Goal: Task Accomplishment & Management: Manage account settings

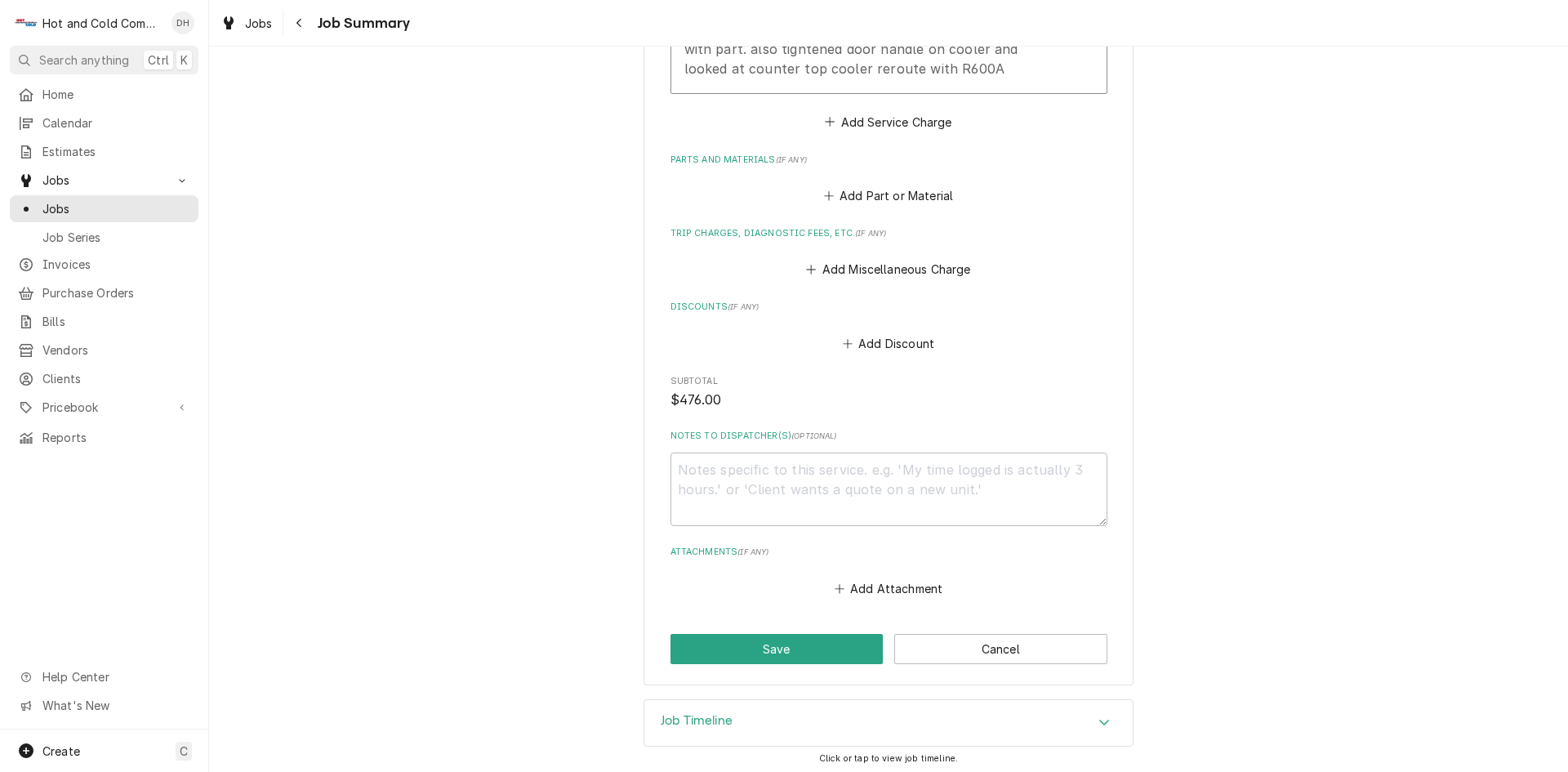
scroll to position [639, 0]
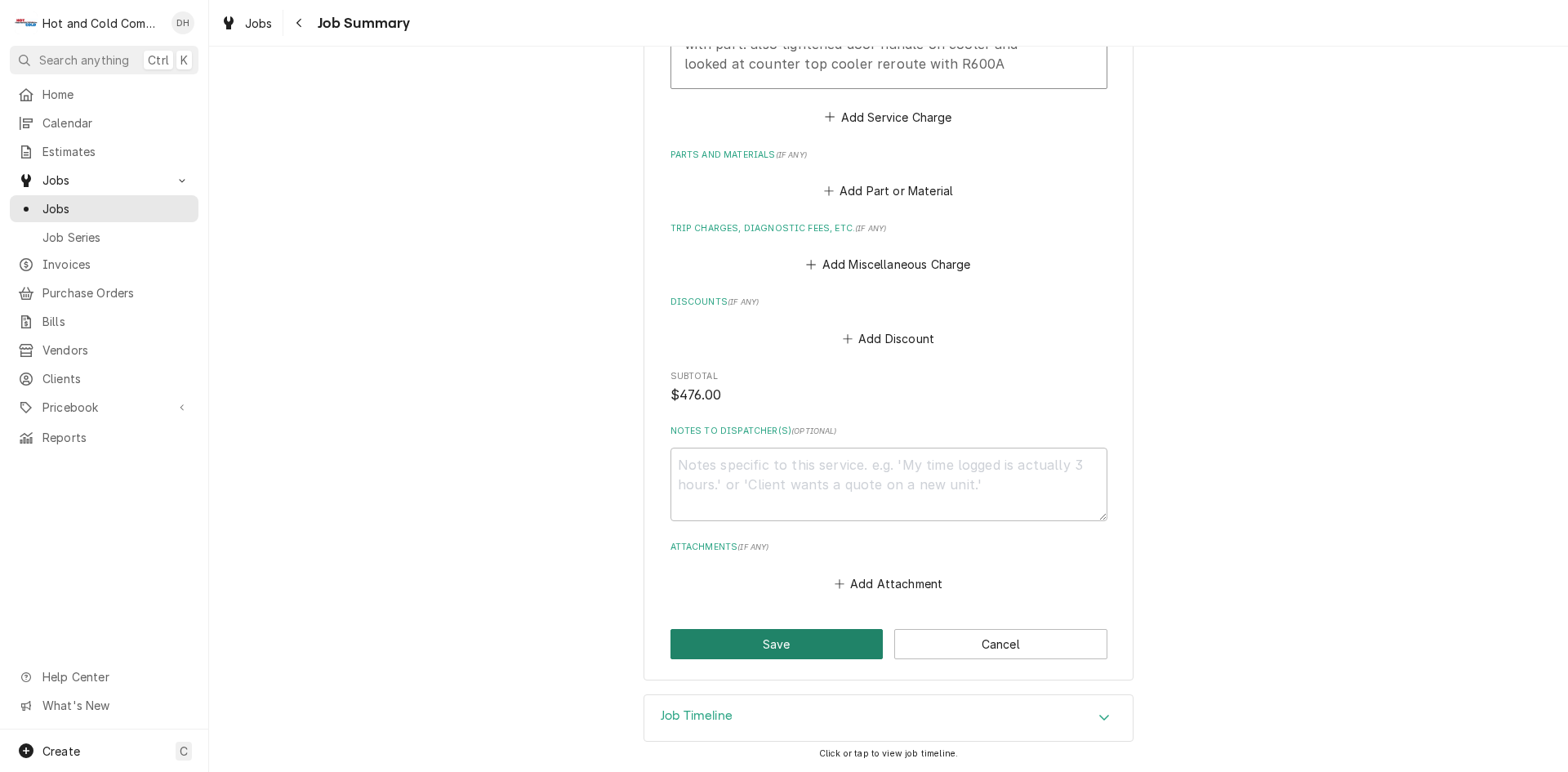
click at [756, 638] on button "Save" at bounding box center [777, 643] width 213 height 30
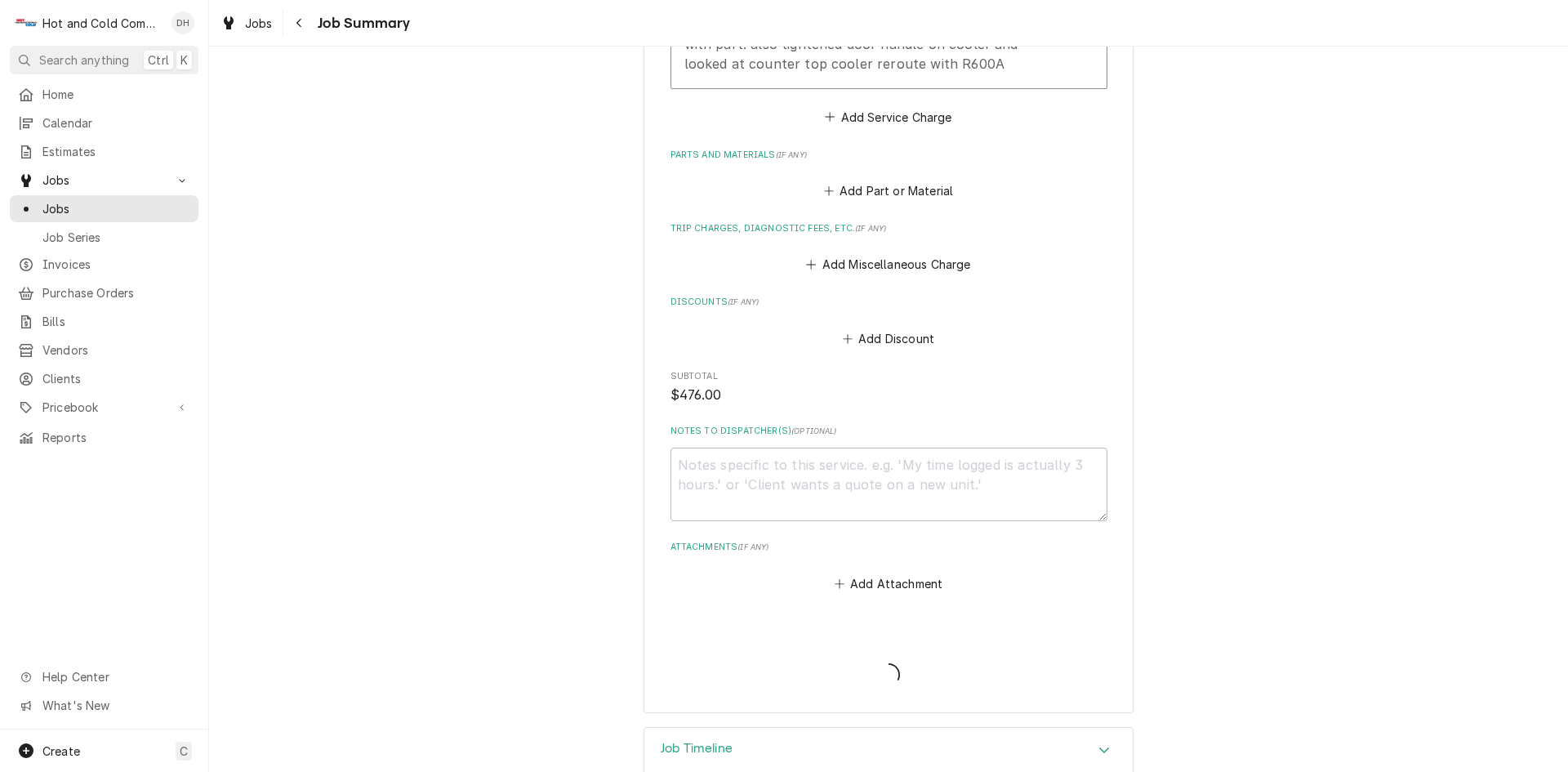
type textarea "x"
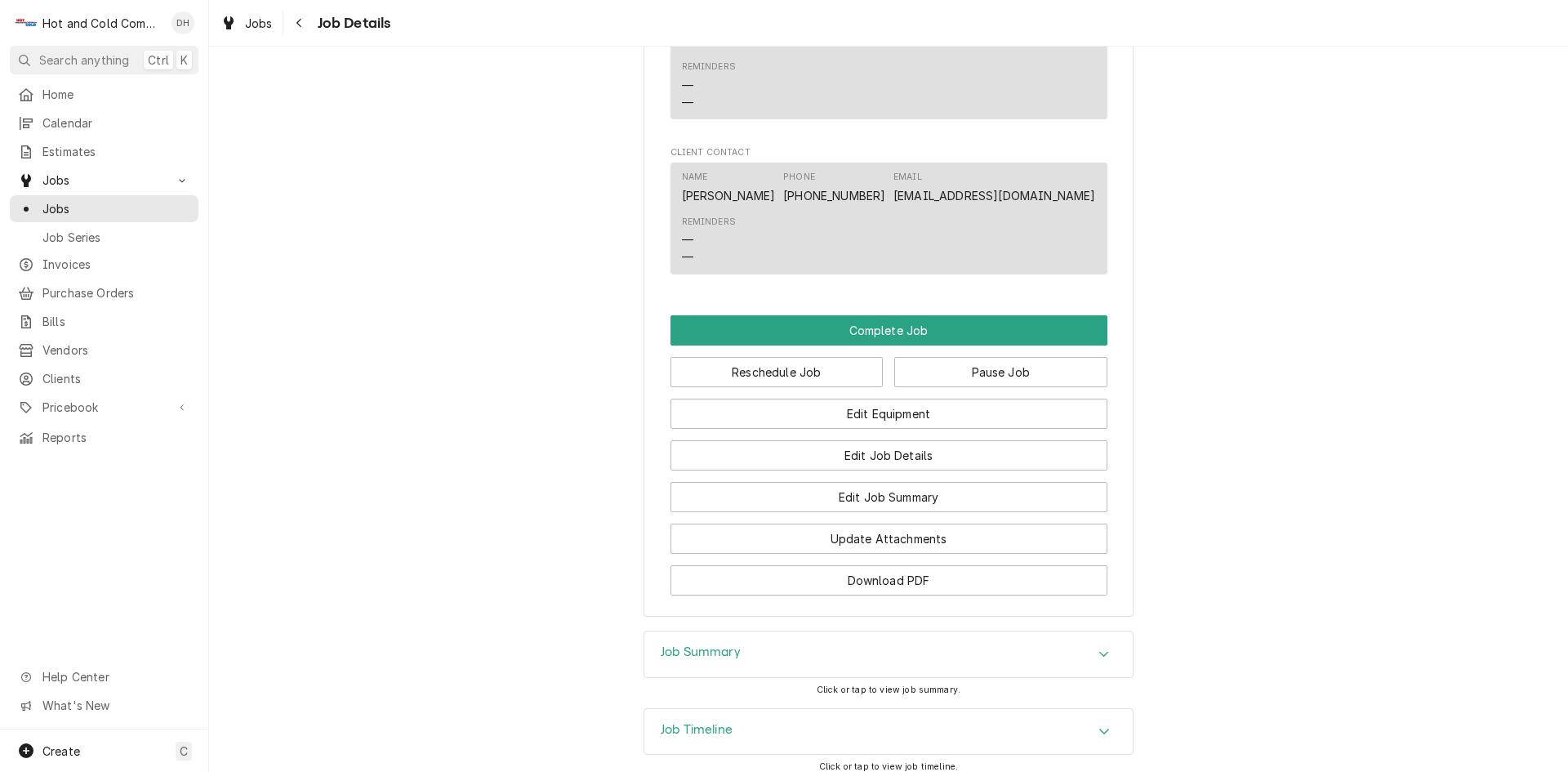
scroll to position [1422, 0]
click at [1033, 355] on button "Pause Job" at bounding box center [1001, 370] width 213 height 30
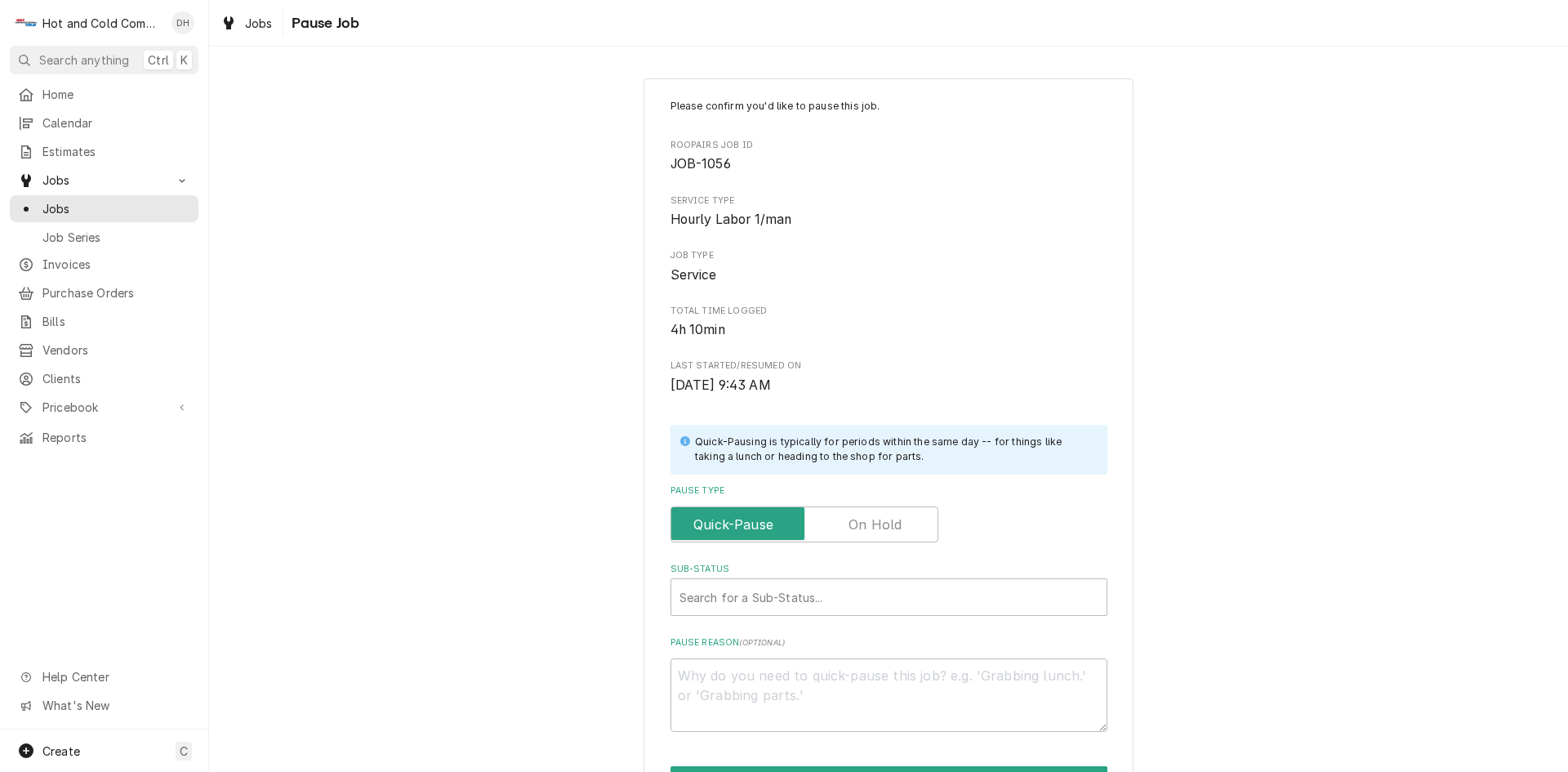
click at [715, 525] on label "Pause Type" at bounding box center [804, 523] width 268 height 36
click at [715, 525] on input "Pause Type" at bounding box center [804, 523] width 253 height 36
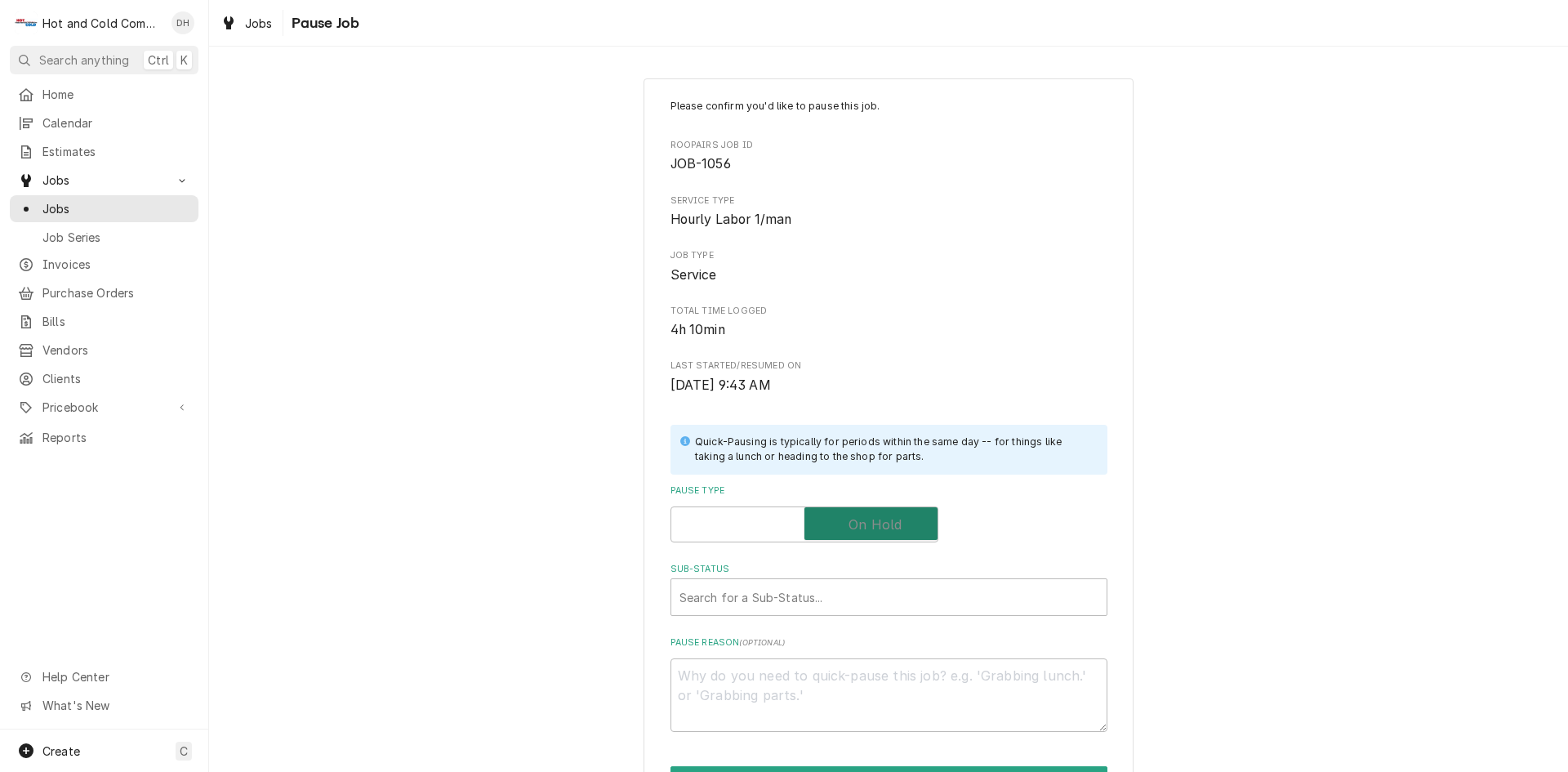
checkbox input "true"
type textarea "x"
click at [712, 517] on label "Pause Type" at bounding box center [804, 523] width 268 height 36
click at [712, 517] on input "Pause Type" at bounding box center [804, 523] width 253 height 36
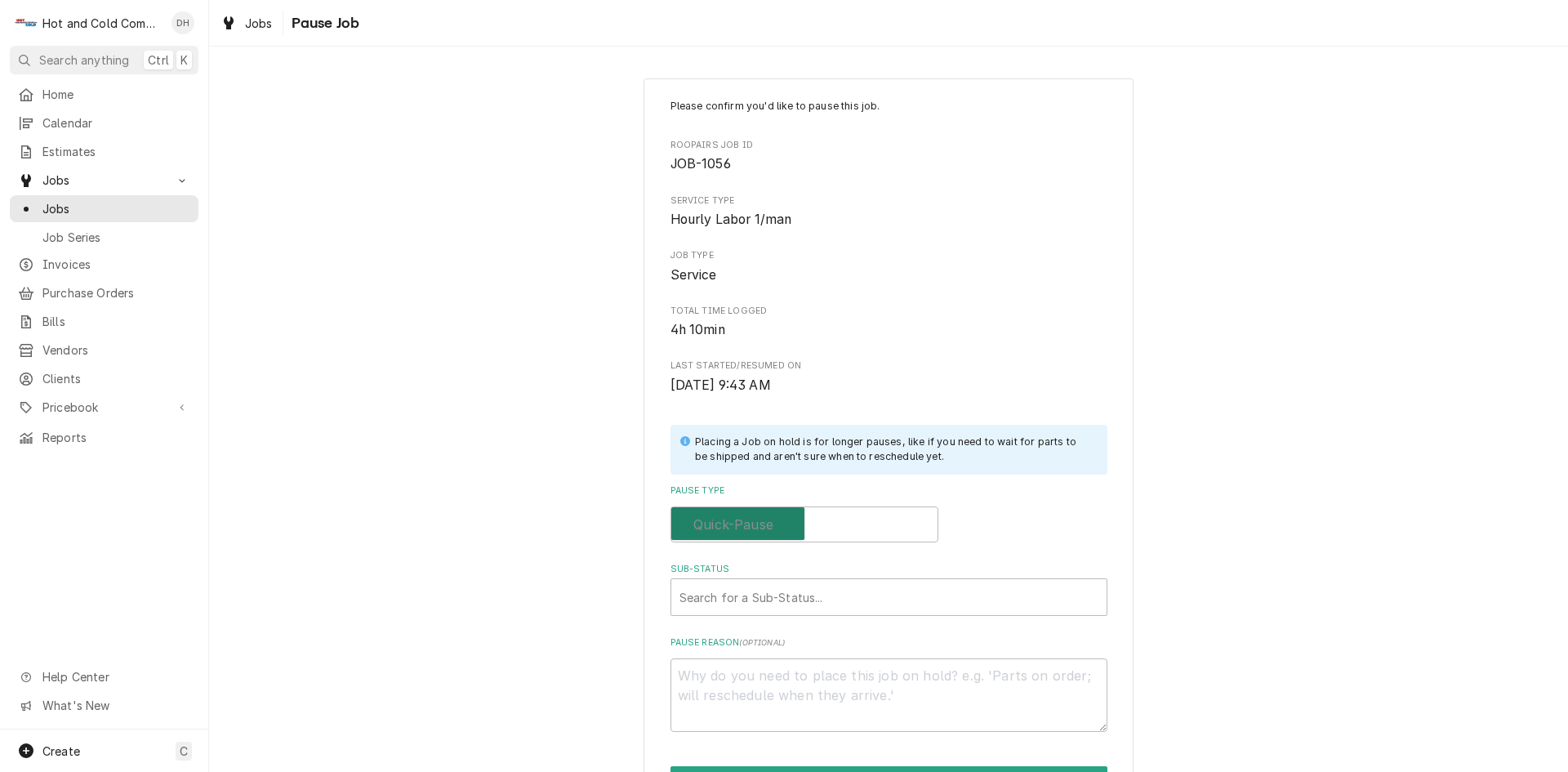
checkbox input "false"
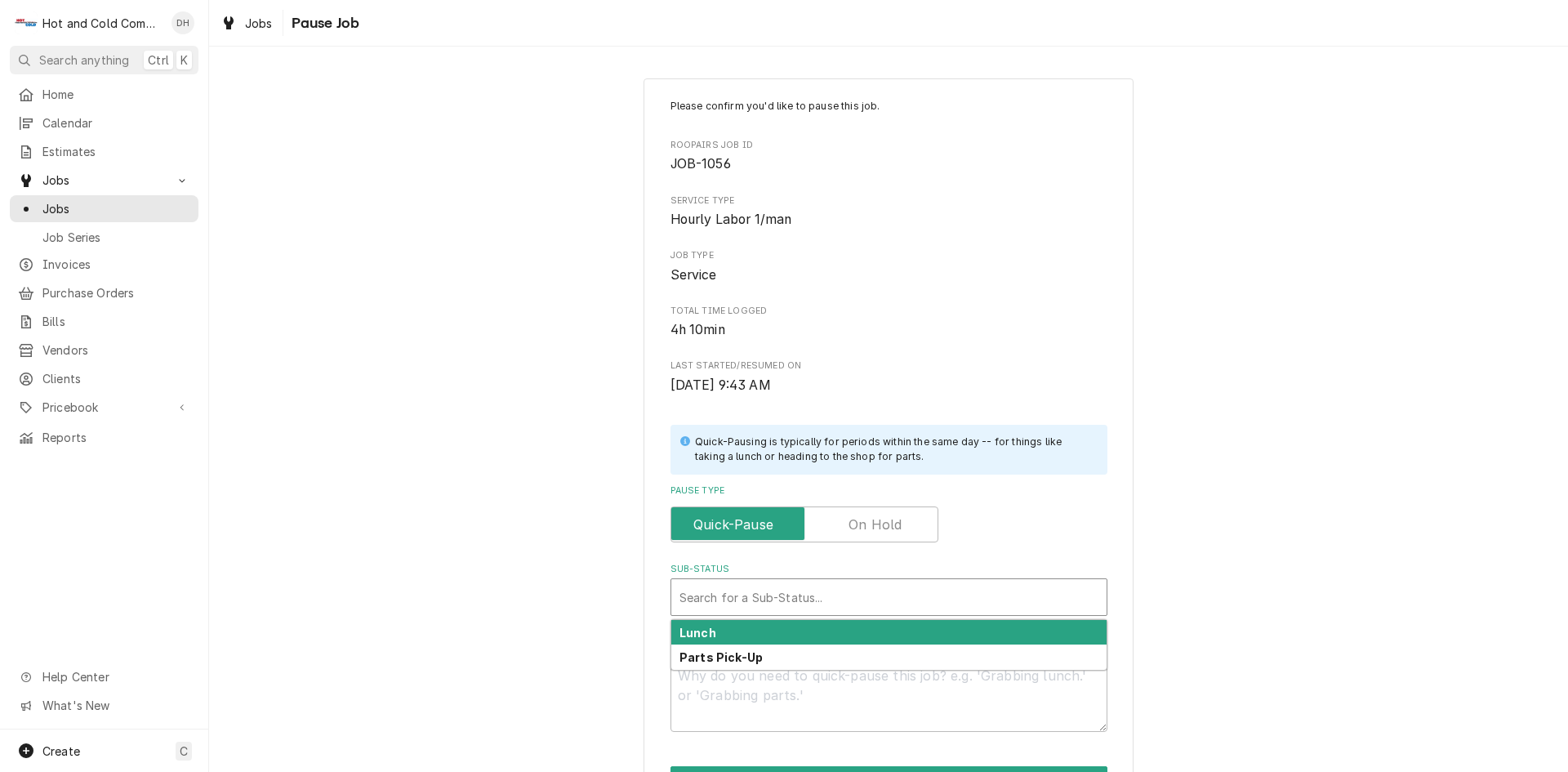
click at [749, 610] on div "Sub-Status" at bounding box center [889, 597] width 418 height 29
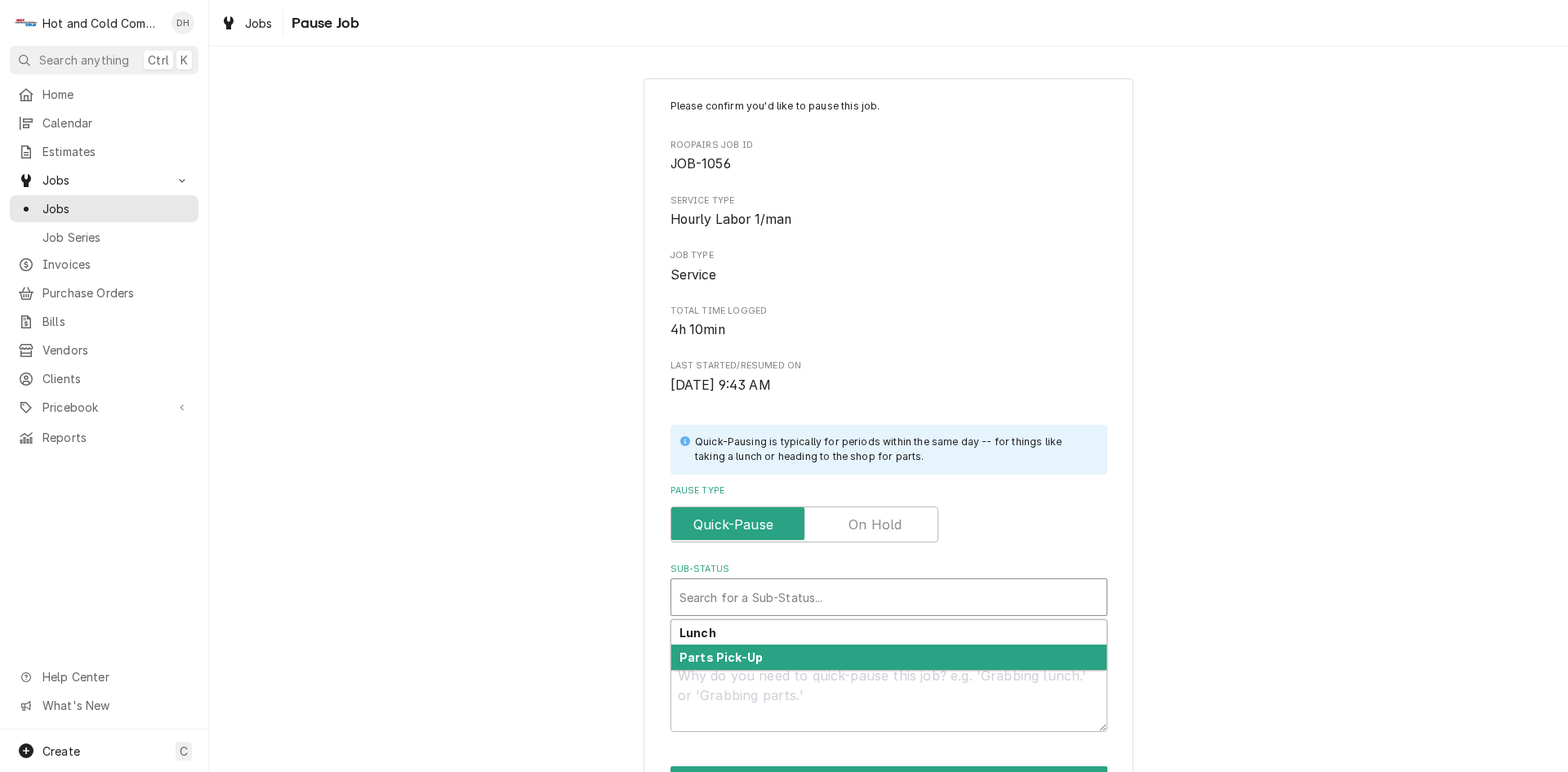
click at [717, 654] on strong "Parts Pick-Up" at bounding box center [721, 656] width 83 height 14
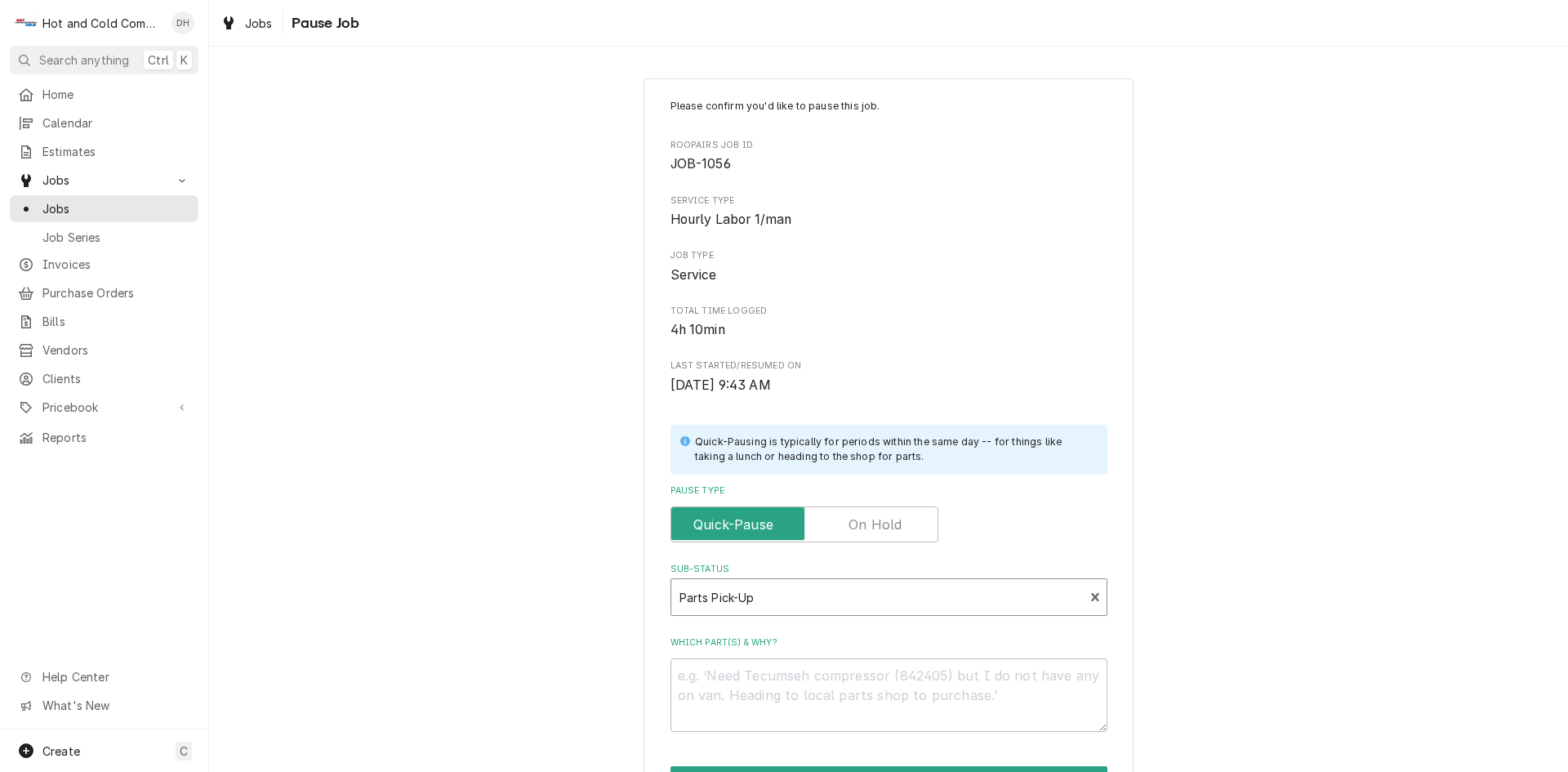
scroll to position [143, 0]
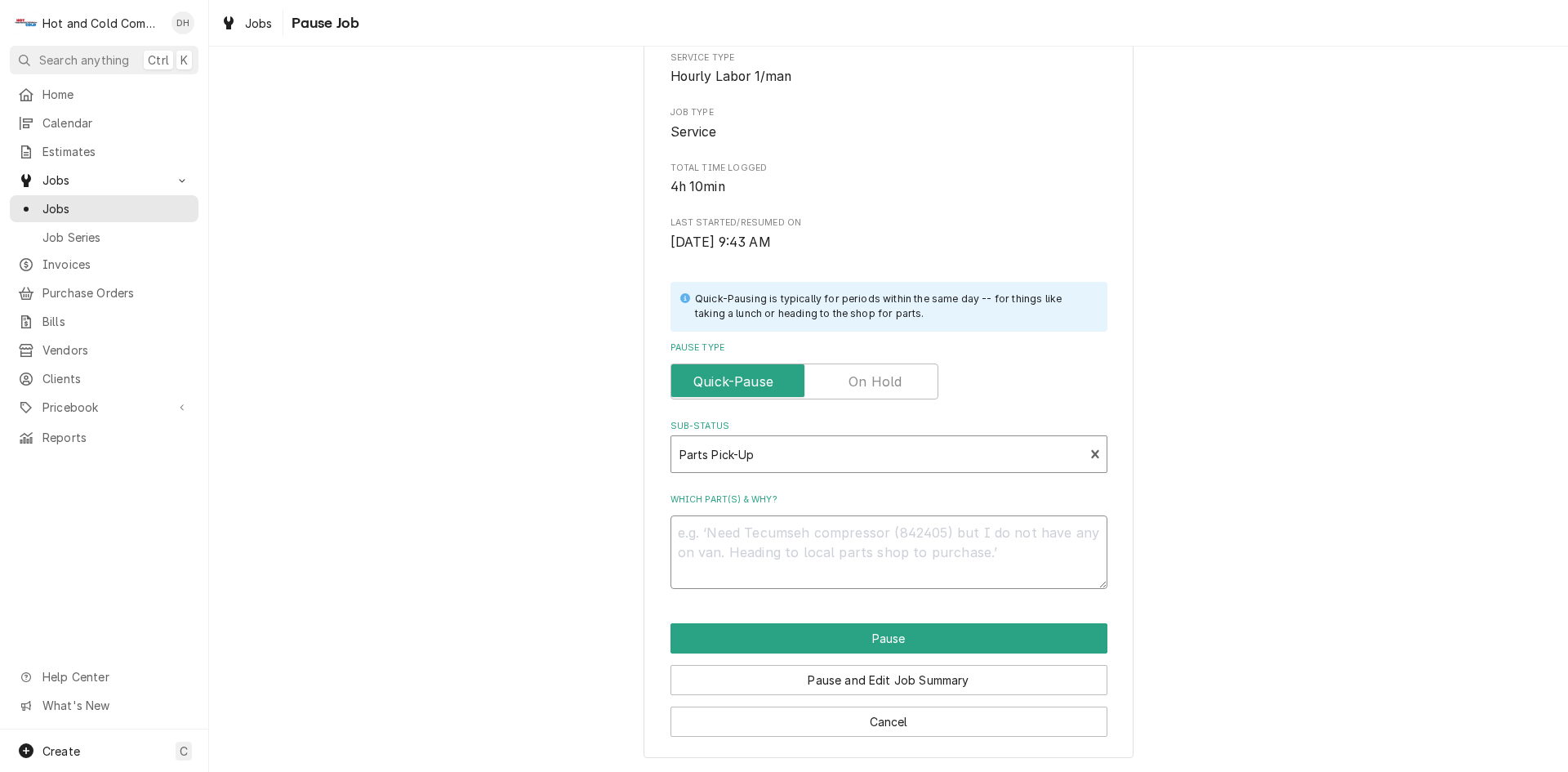
drag, startPoint x: 755, startPoint y: 564, endPoint x: 723, endPoint y: 576, distance: 34.2
click at [752, 563] on textarea "Which part(s) & why?" at bounding box center [889, 552] width 437 height 73
type textarea "x"
type textarea "o"
type textarea "x"
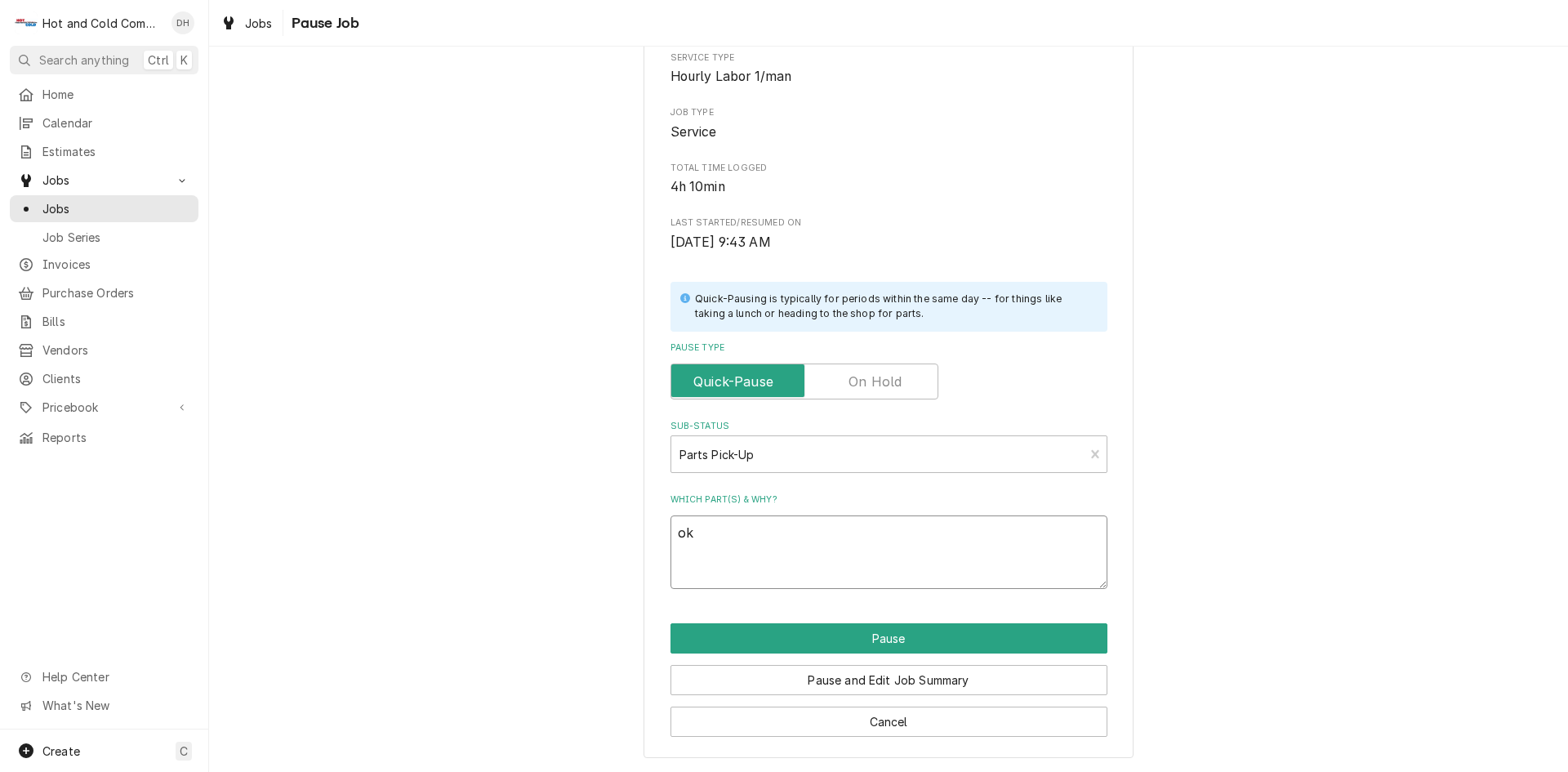
type textarea "ok"
click at [1329, 653] on div "Please confirm you'd like to pause this job. Roopairs Job ID JOB-1056 Service T…" at bounding box center [888, 345] width 1359 height 851
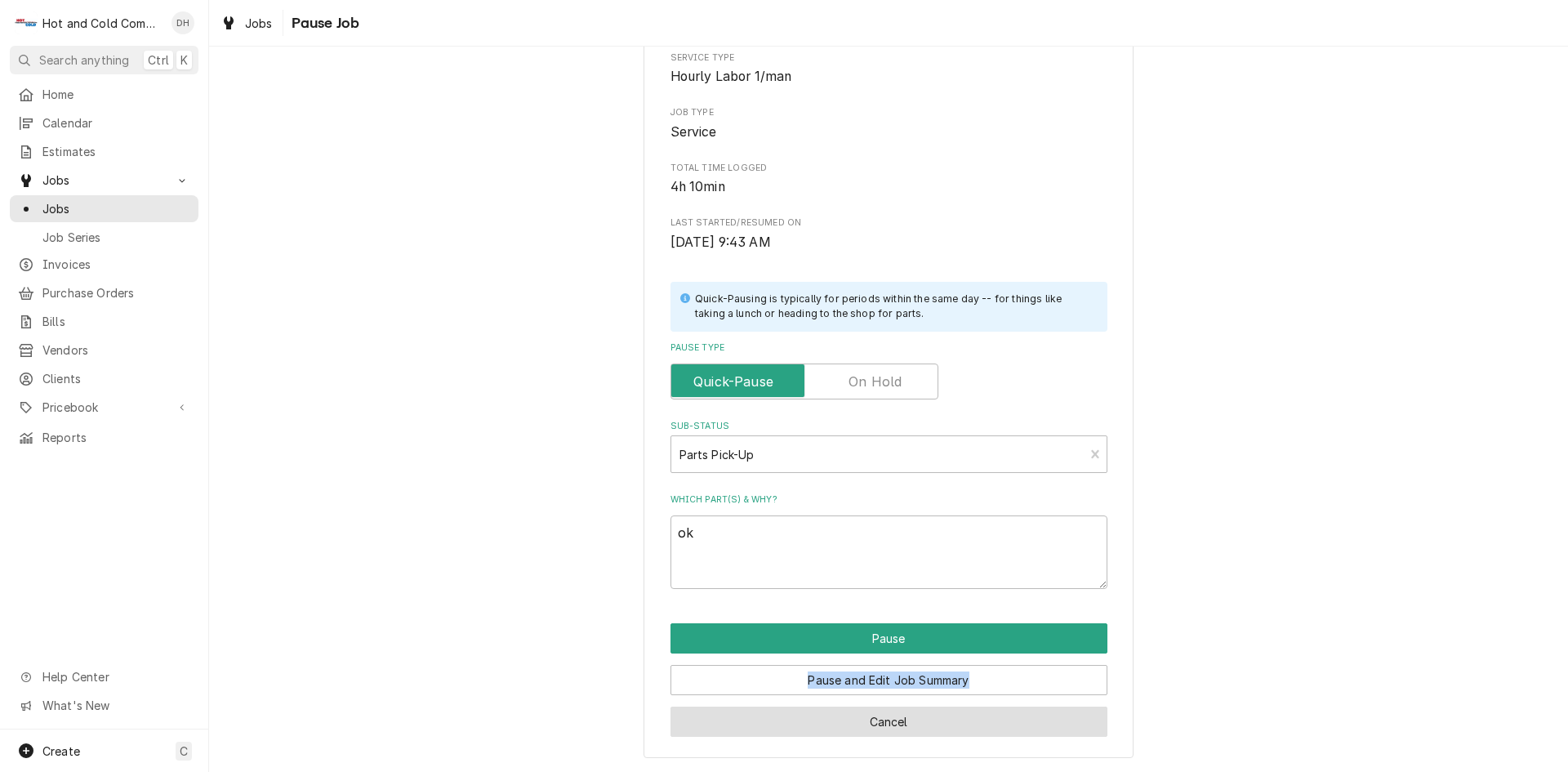
click at [890, 725] on button "Cancel" at bounding box center [889, 721] width 437 height 30
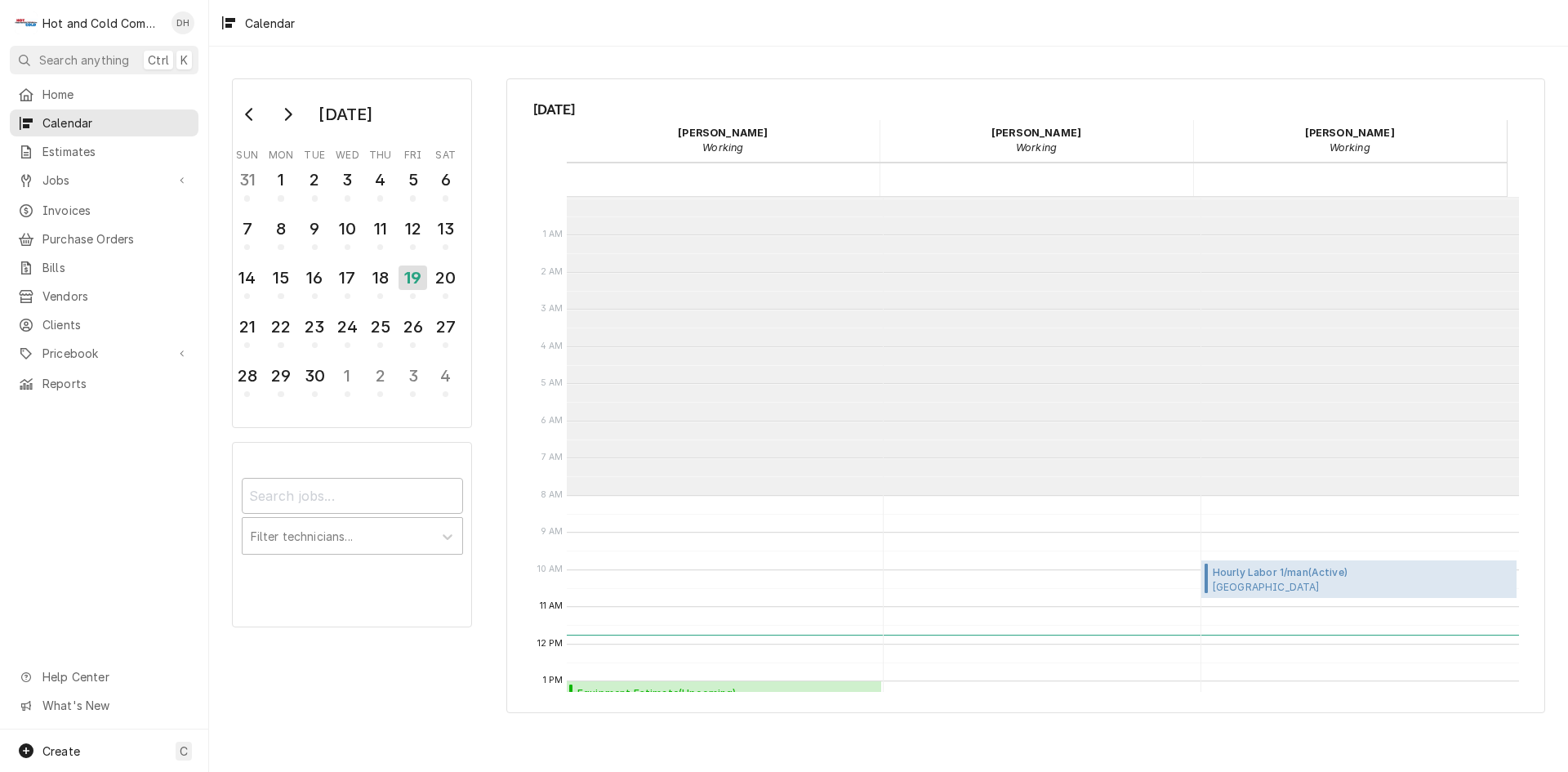
scroll to position [298, 0]
